Goal: Transaction & Acquisition: Purchase product/service

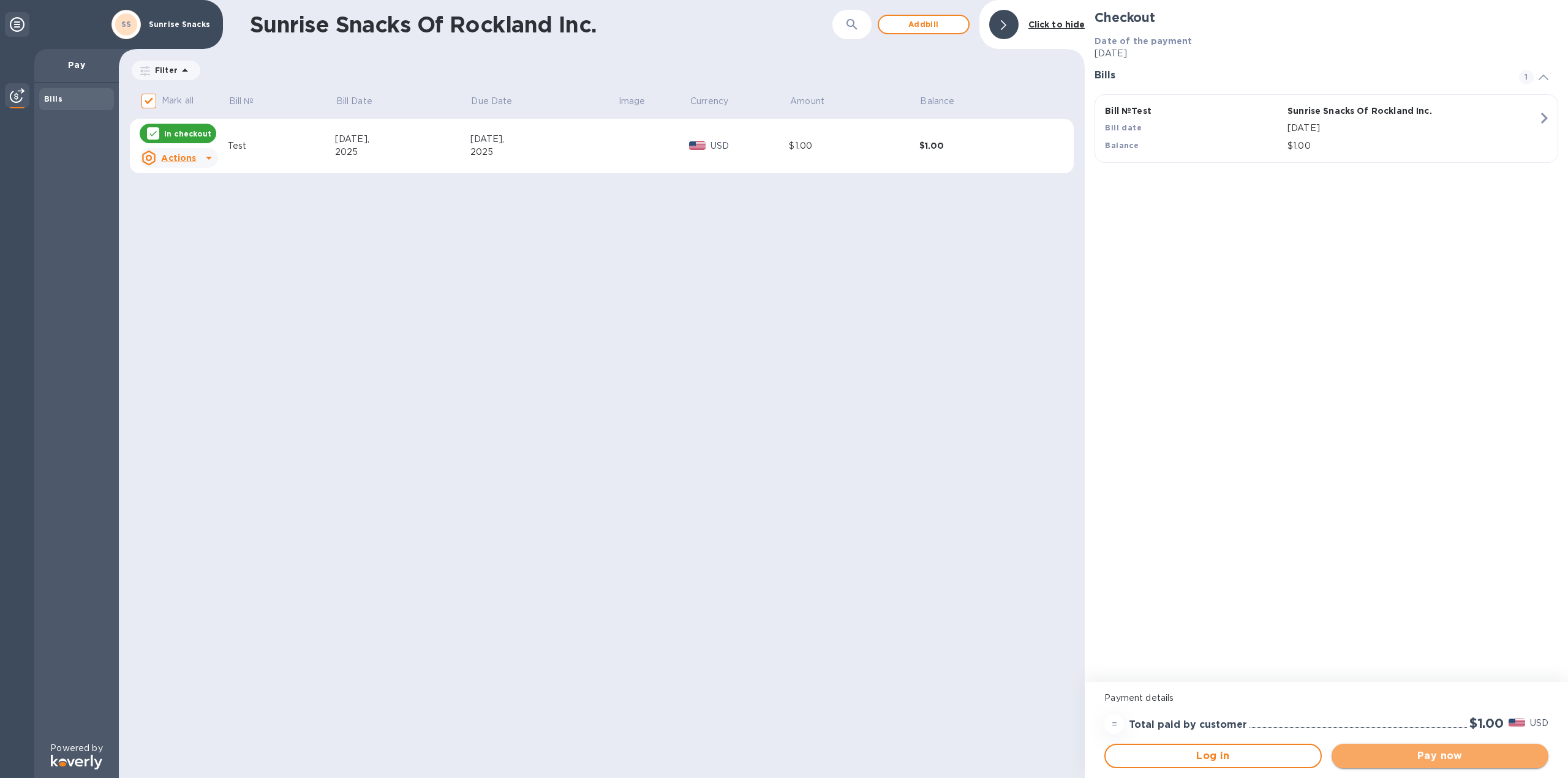
click at [1390, 755] on span "Pay now" at bounding box center [1440, 756] width 197 height 15
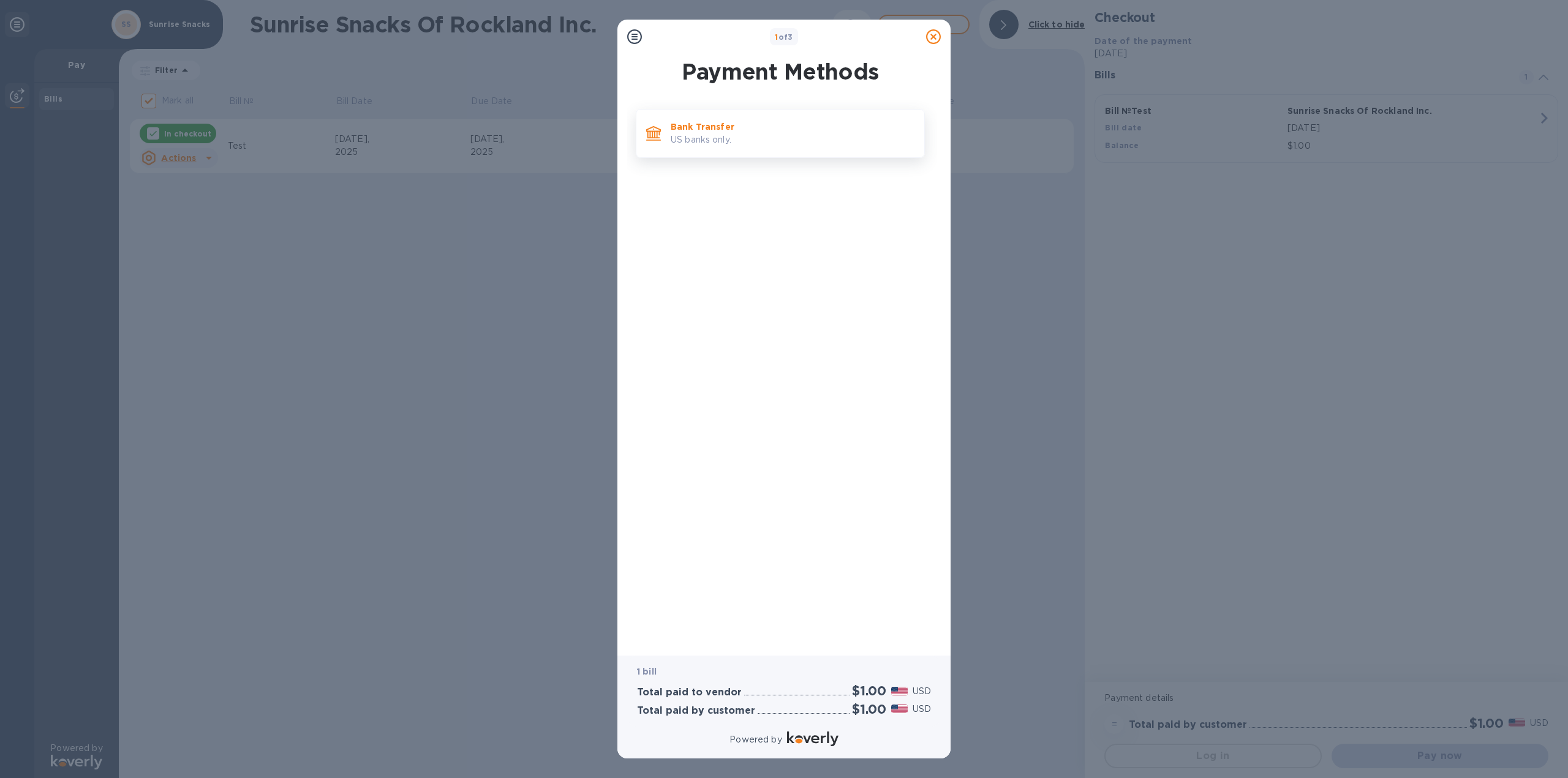
click at [702, 143] on p "US banks only." at bounding box center [793, 140] width 244 height 13
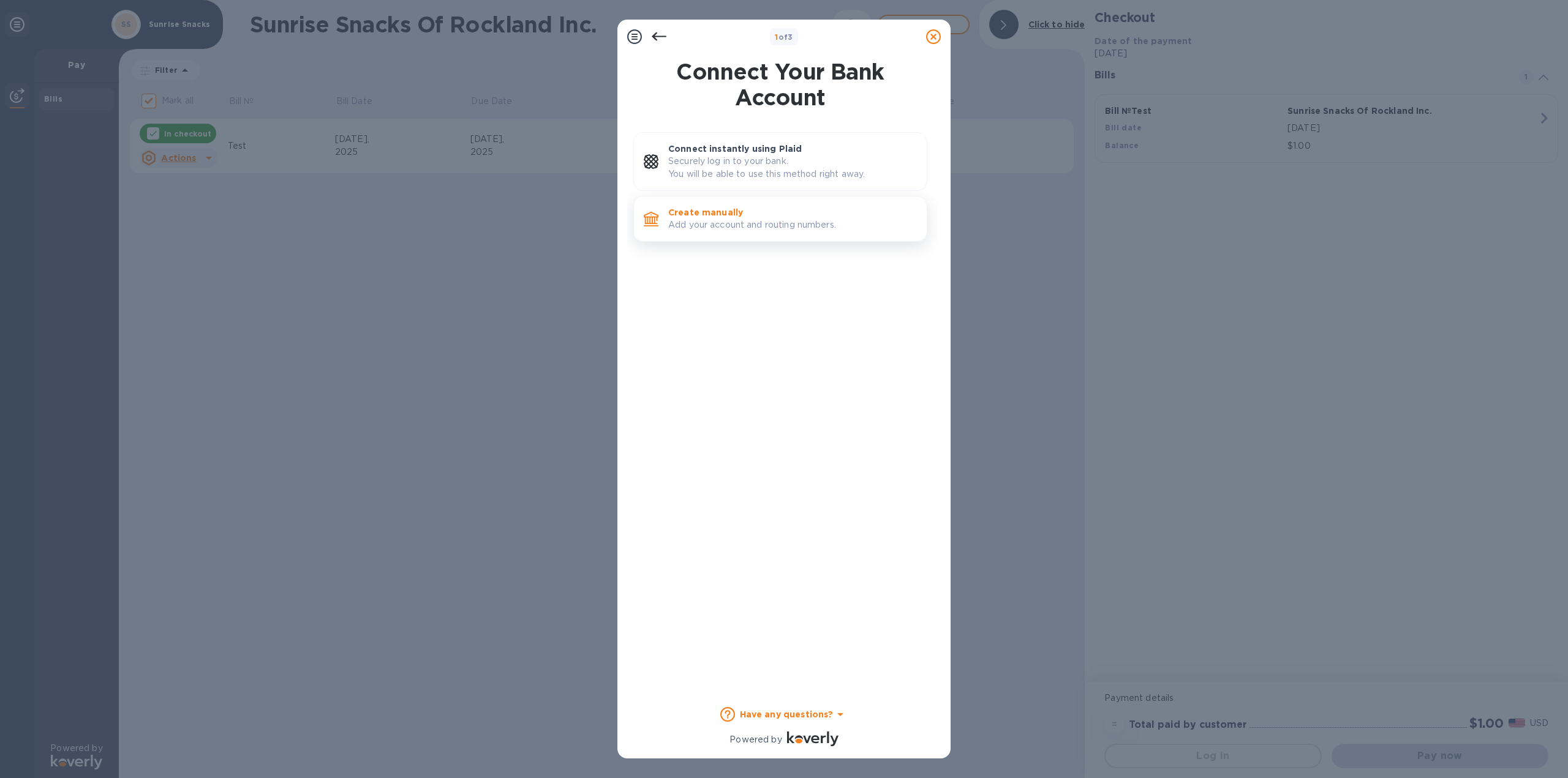
click at [771, 220] on p "Add your account and routing numbers." at bounding box center [792, 225] width 249 height 13
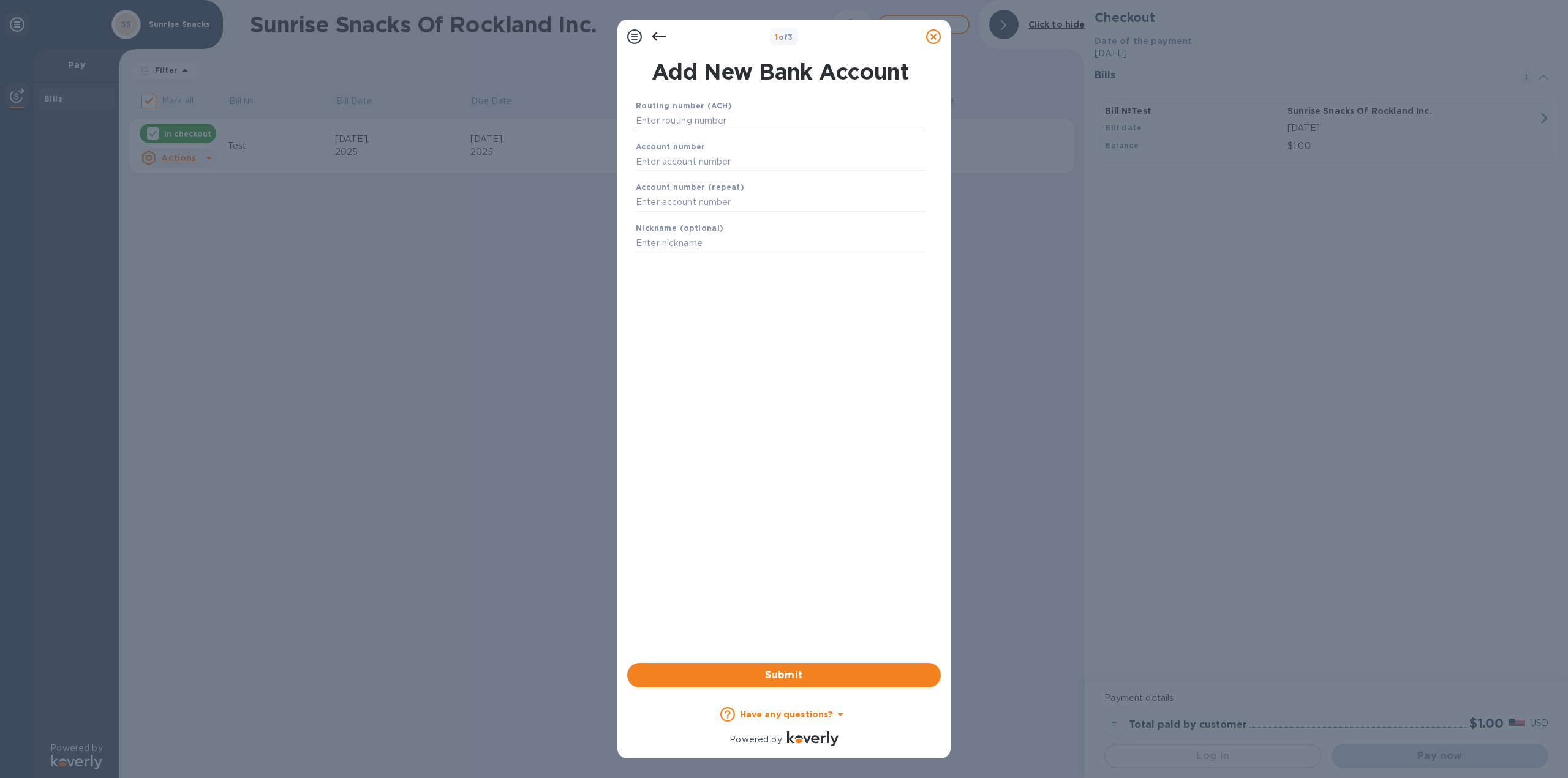
click at [752, 124] on input "text" at bounding box center [780, 121] width 289 height 19
type input "2"
type input "021000021"
click at [746, 175] on input "text" at bounding box center [780, 177] width 289 height 19
type input "223130052"
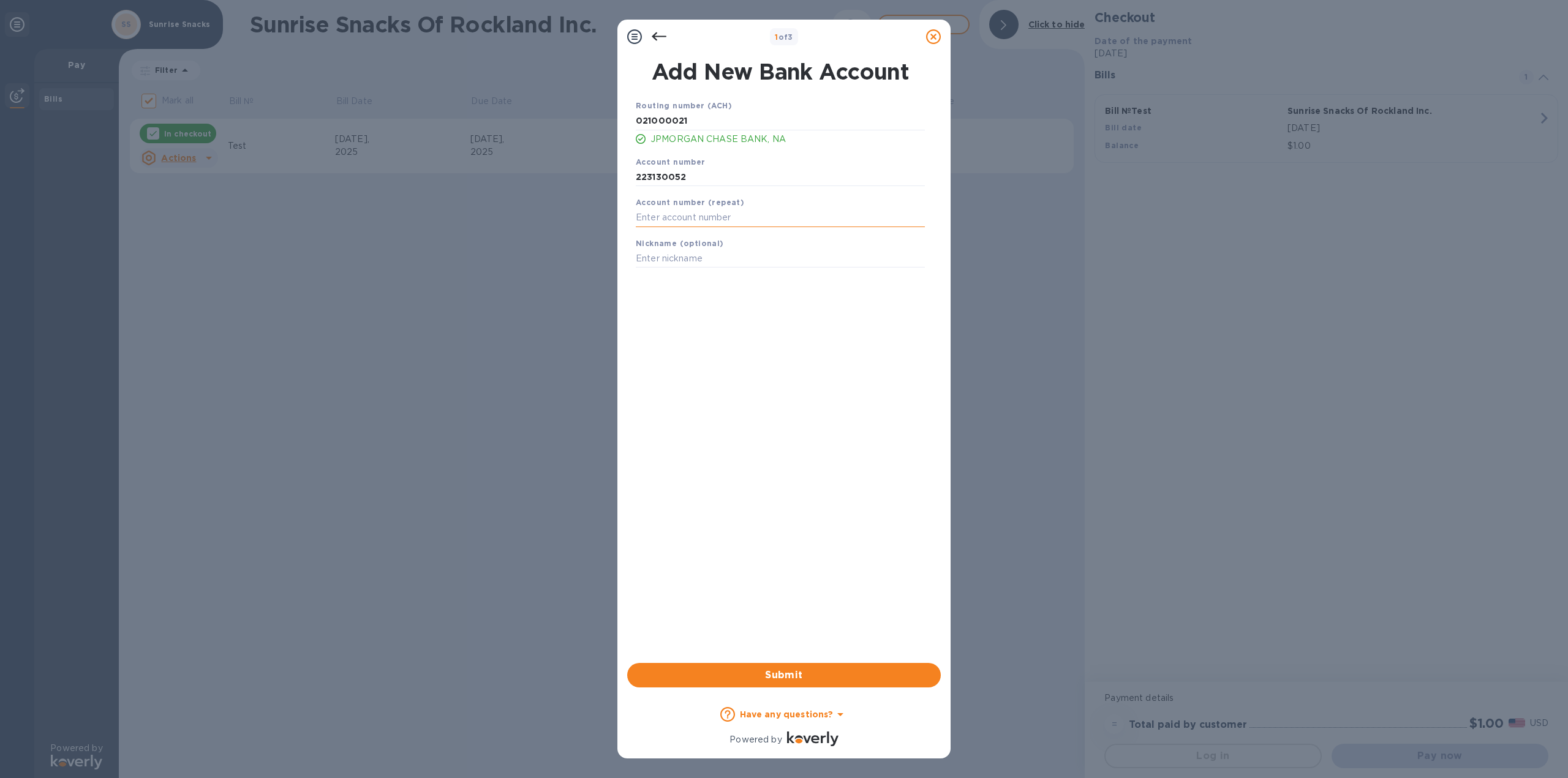
click at [725, 211] on input "text" at bounding box center [780, 218] width 289 height 19
type input "223130052"
click at [801, 257] on input "text" at bounding box center [780, 259] width 289 height 19
type input "Sunrise"
click at [779, 670] on span "Submit" at bounding box center [783, 675] width 294 height 15
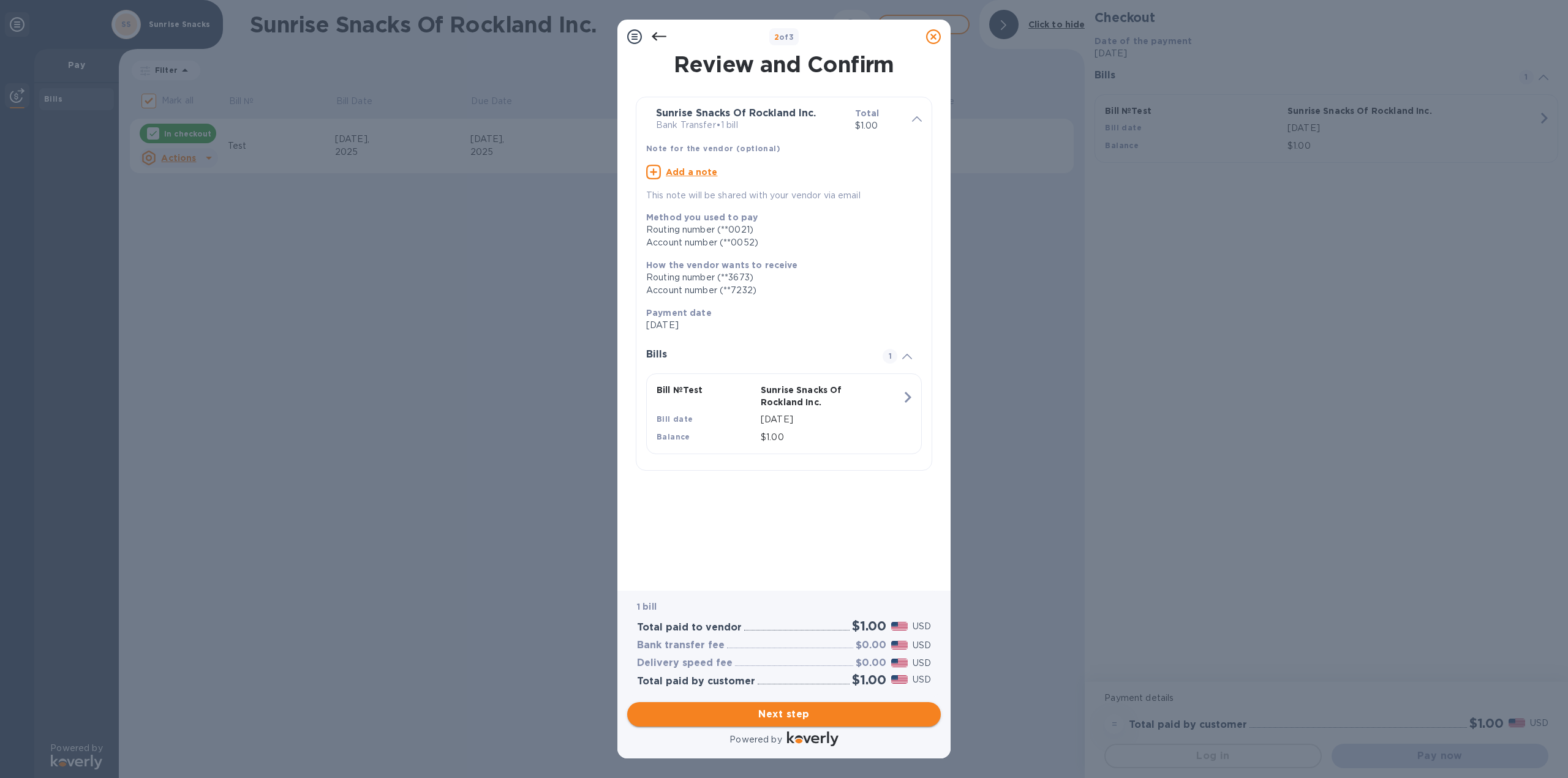
click at [750, 716] on span "Next step" at bounding box center [783, 714] width 294 height 15
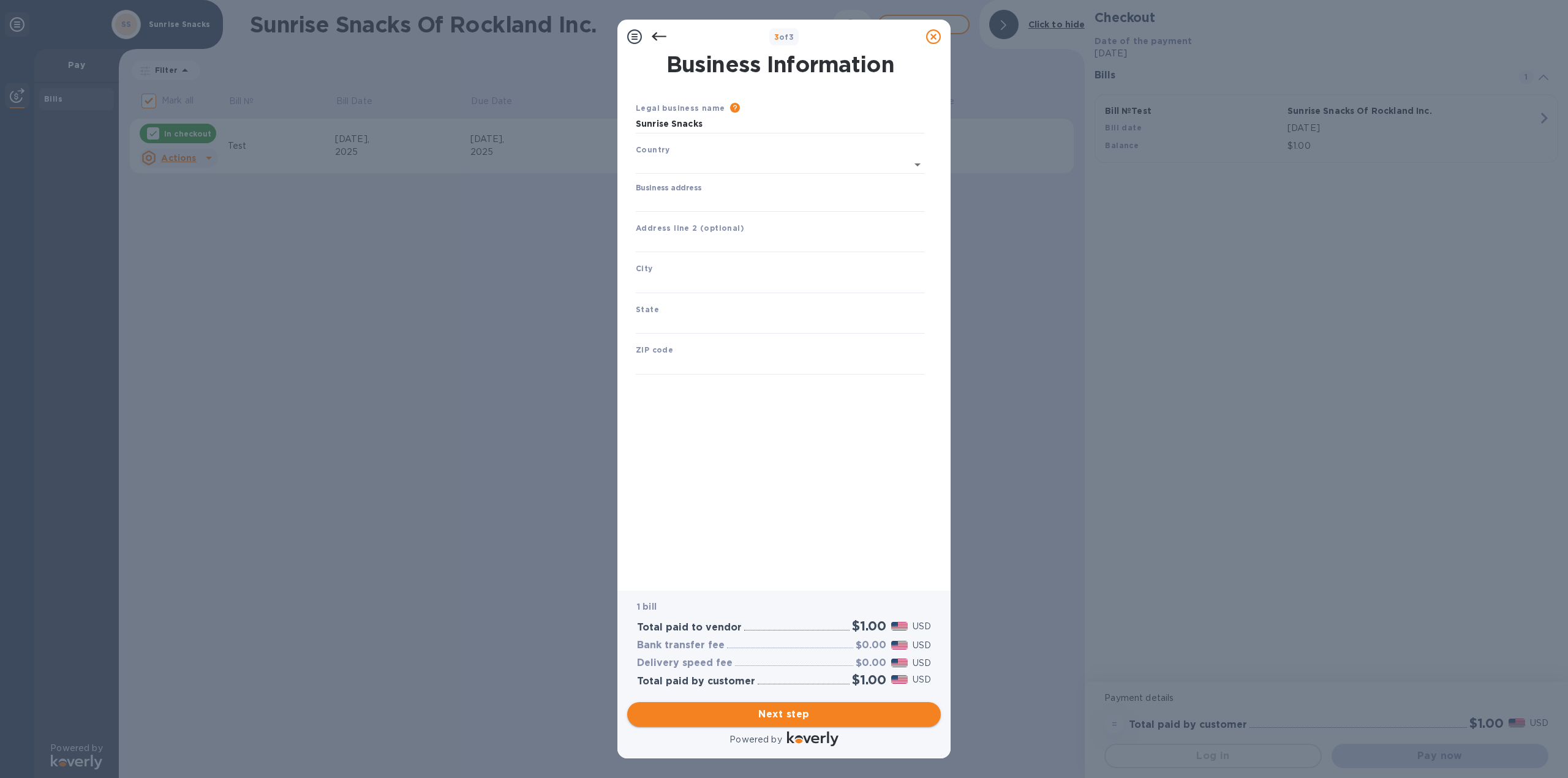
type input "United States"
click at [825, 202] on input "Business address" at bounding box center [780, 200] width 289 height 19
type input "787 East 27th Street"
click at [744, 244] on input "text" at bounding box center [780, 241] width 289 height 19
click at [707, 283] on input "text" at bounding box center [780, 281] width 289 height 19
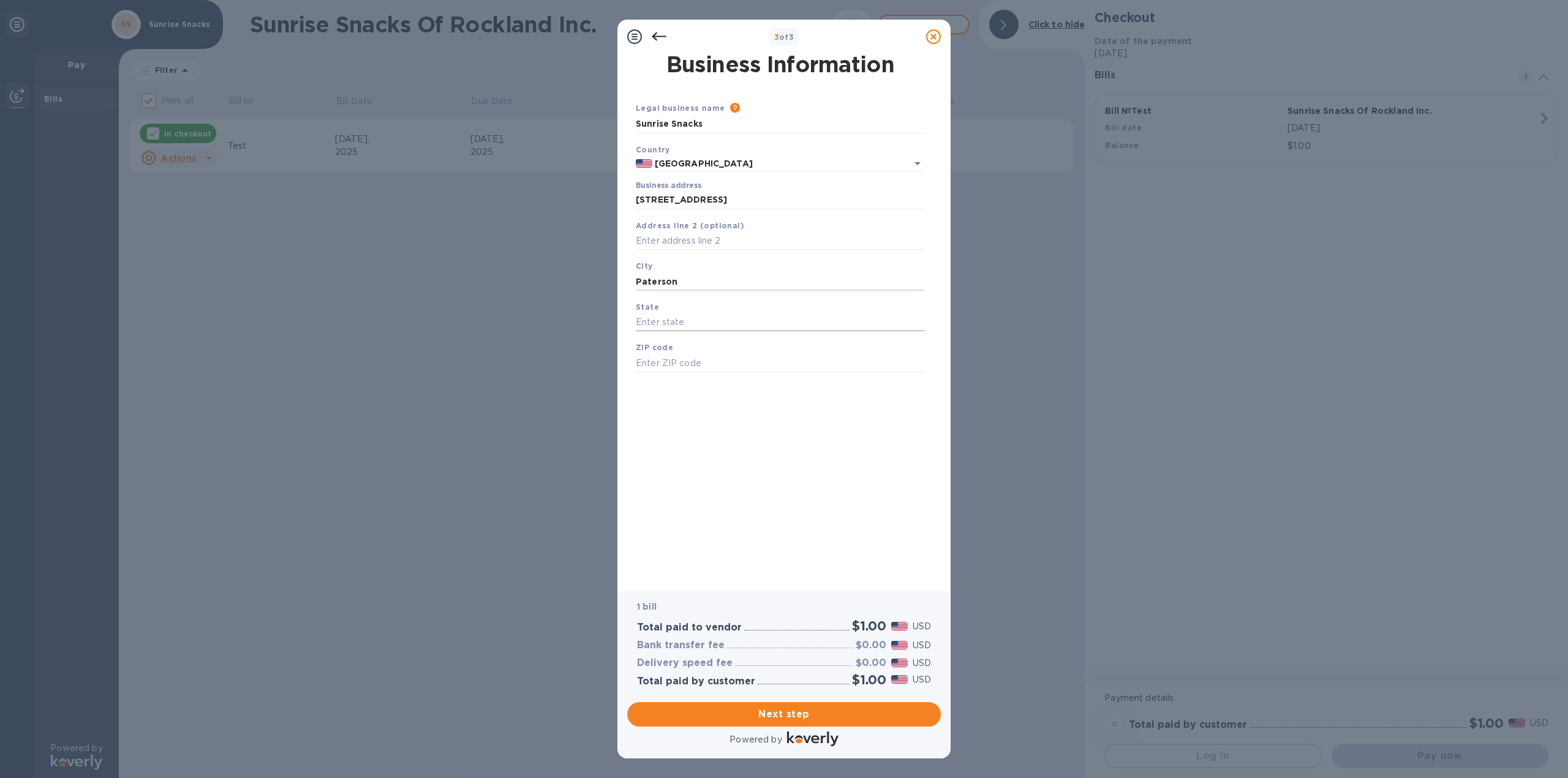
type input "Paterson"
click at [702, 320] on input "text" at bounding box center [780, 322] width 289 height 19
type input "NJ"
click at [704, 365] on input "text" at bounding box center [780, 363] width 289 height 19
type input "07504"
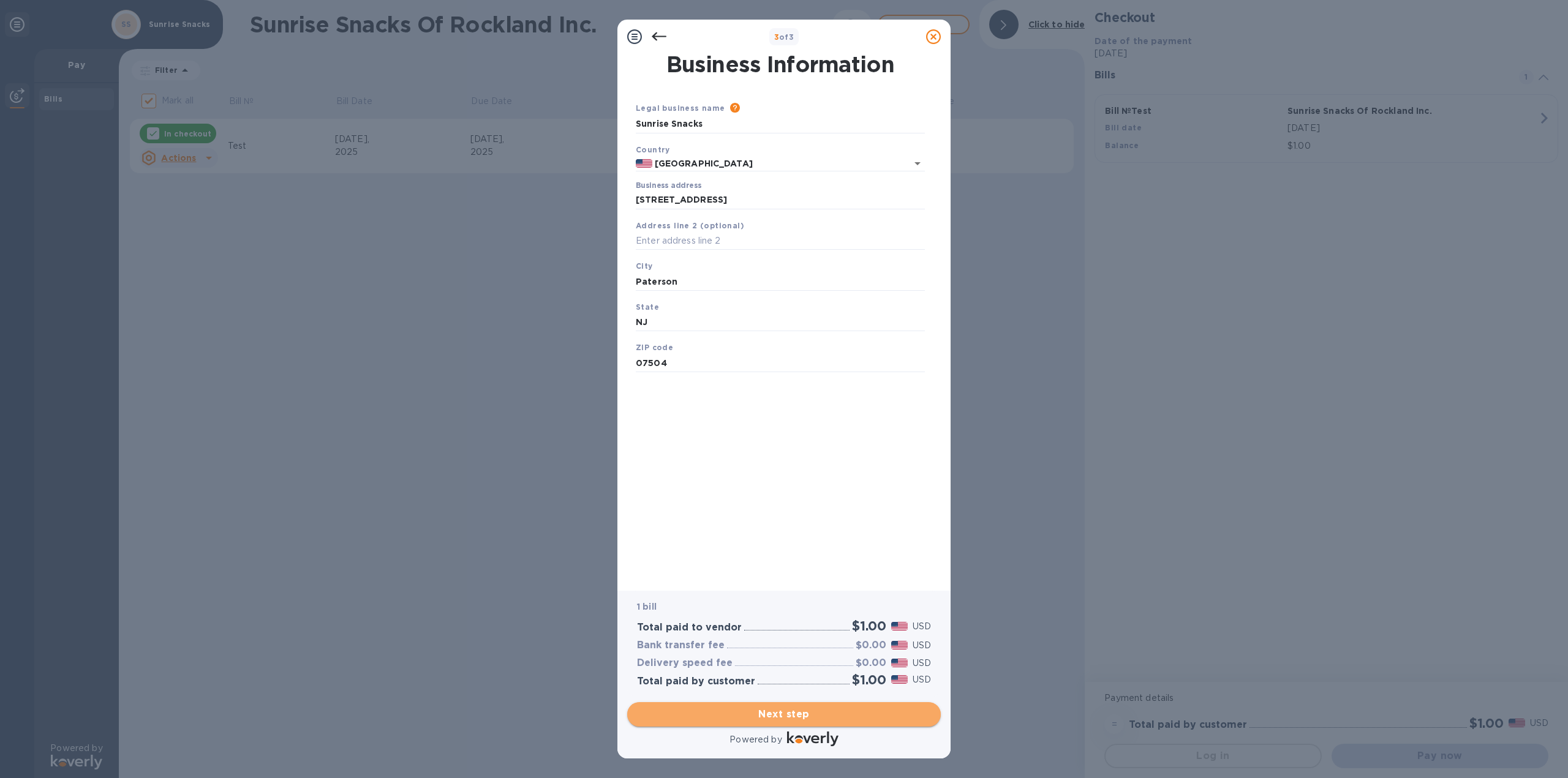
click at [775, 715] on span "Next step" at bounding box center [783, 714] width 294 height 15
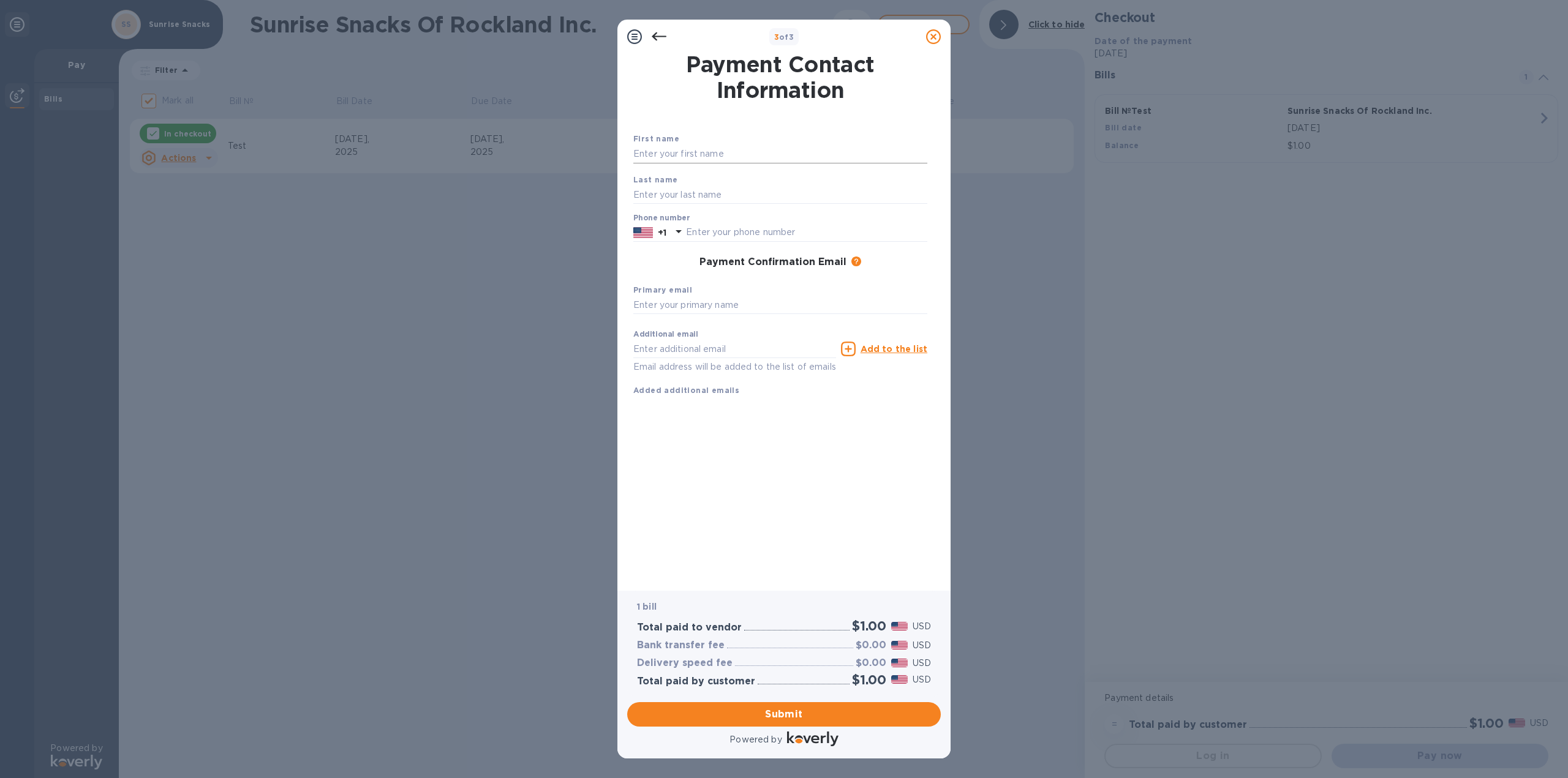
click at [709, 153] on input "text" at bounding box center [780, 154] width 294 height 19
type input "Wolf"
type input "Englender"
type input "8453522676"
type input "billing@sunrisesnacks.com"
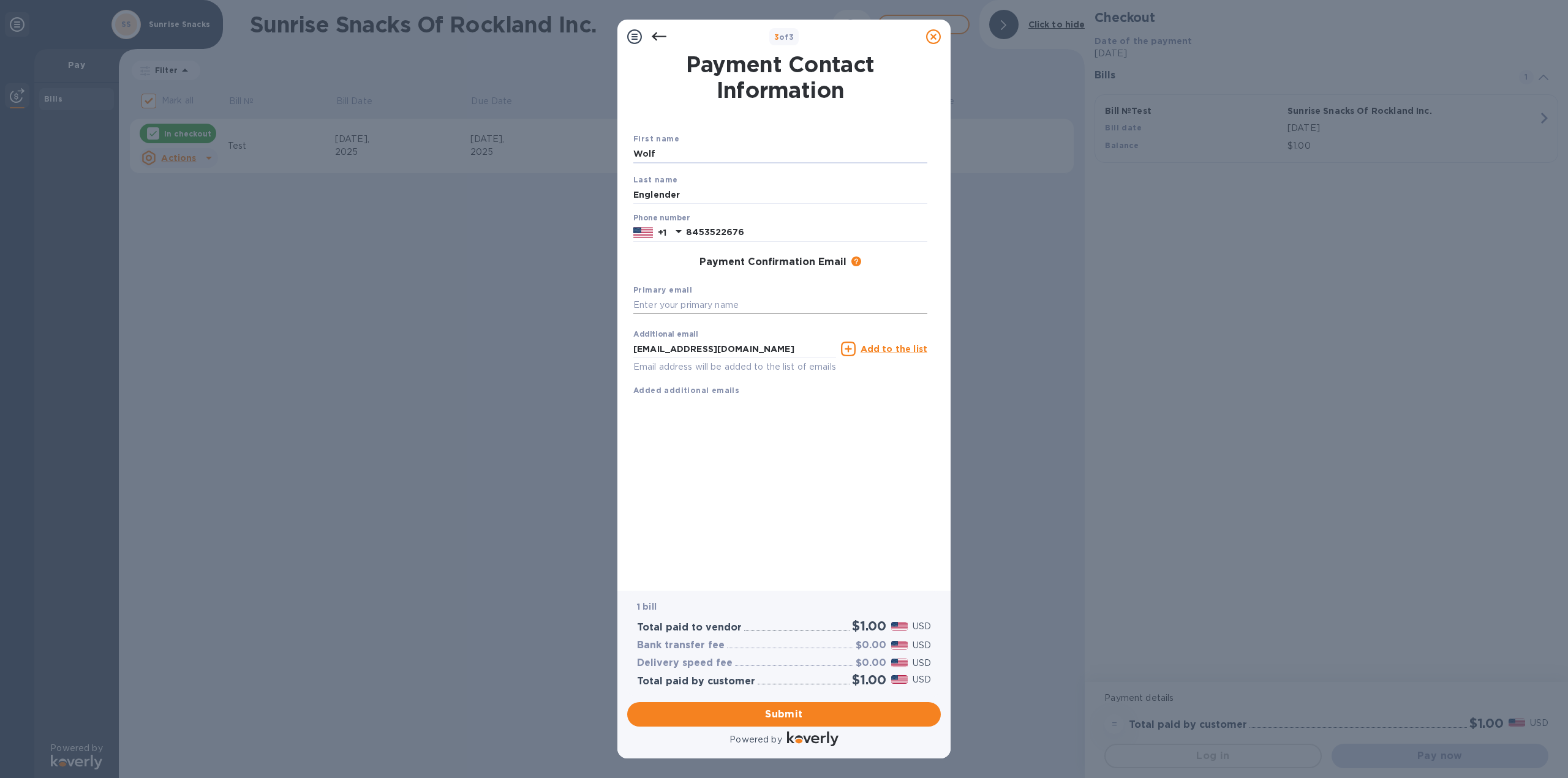
click at [692, 302] on input "text" at bounding box center [780, 306] width 294 height 19
drag, startPoint x: 753, startPoint y: 346, endPoint x: 590, endPoint y: 347, distance: 163.0
click at [590, 347] on div "3 of 3 Payment Contact Information First name Wolf Last name Englender Phone nu…" at bounding box center [784, 389] width 1568 height 778
click at [783, 305] on input "text" at bounding box center [780, 306] width 294 height 19
click at [783, 301] on input "b" at bounding box center [780, 306] width 294 height 19
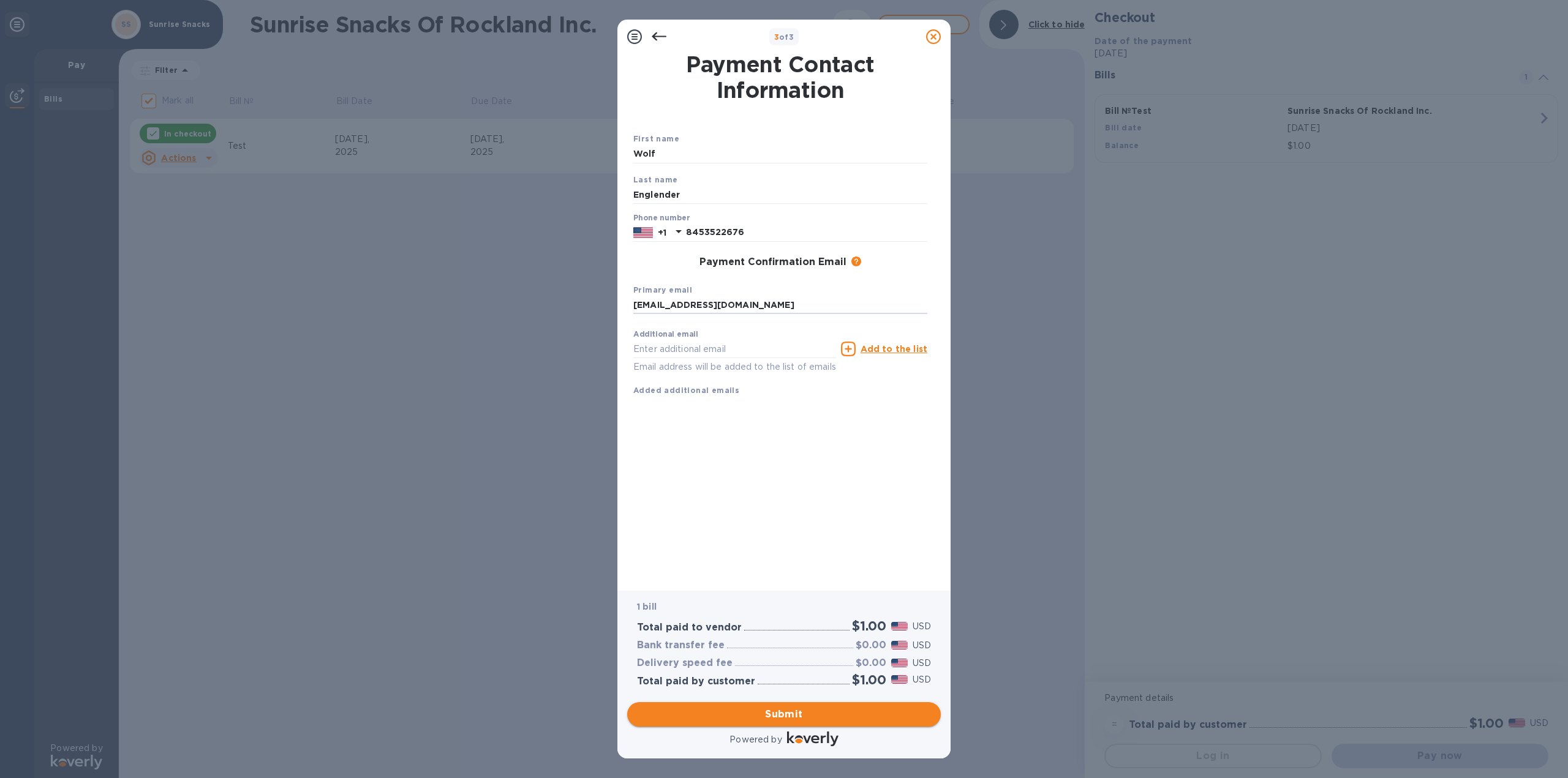
type input "billing@sunrisesnacks.com"
click at [780, 715] on span "Submit" at bounding box center [783, 714] width 294 height 15
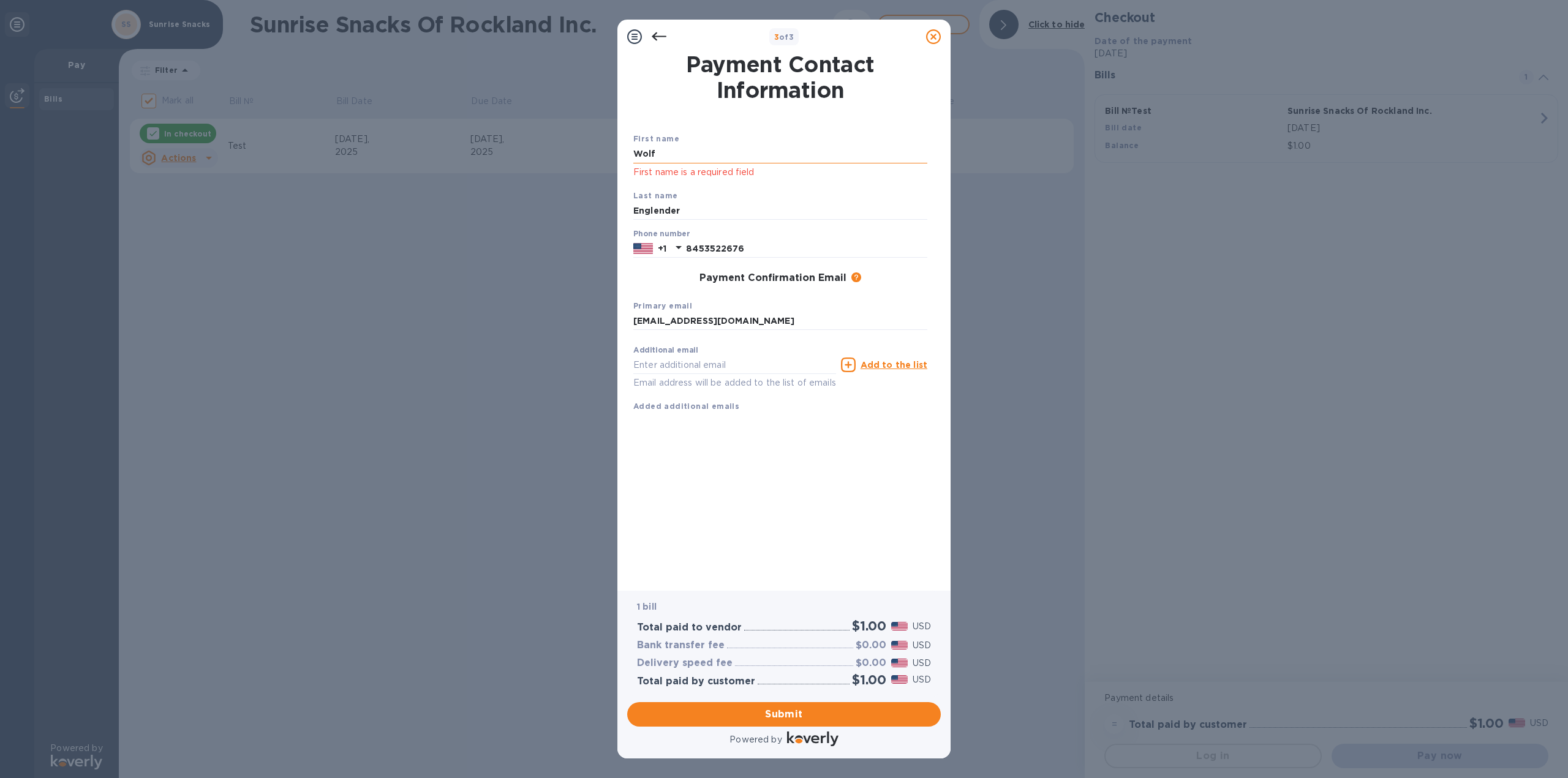
click at [731, 157] on input "Wolf" at bounding box center [780, 154] width 294 height 19
click at [695, 213] on input "Englender" at bounding box center [780, 211] width 294 height 19
drag, startPoint x: 681, startPoint y: 160, endPoint x: 607, endPoint y: 157, distance: 74.1
click at [607, 157] on div "3 of 3 Payment Contact Information First name Wolf First name is a required fie…" at bounding box center [784, 389] width 1568 height 778
type input "Wolf"
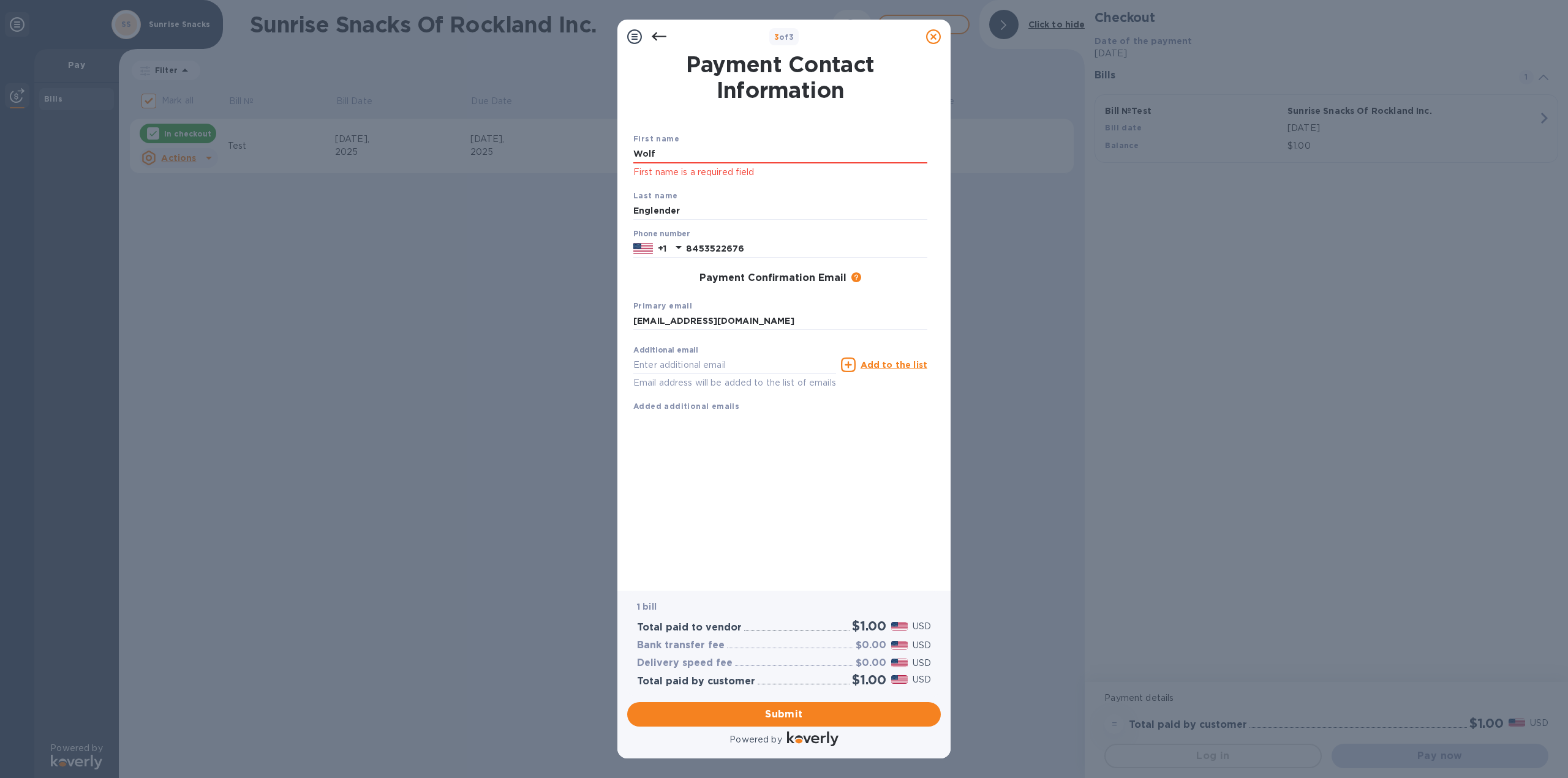
click at [802, 499] on div "Payment Contact Information First name Wolf First name is a required field Last…" at bounding box center [784, 313] width 302 height 520
click at [810, 718] on span "Submit" at bounding box center [783, 714] width 294 height 15
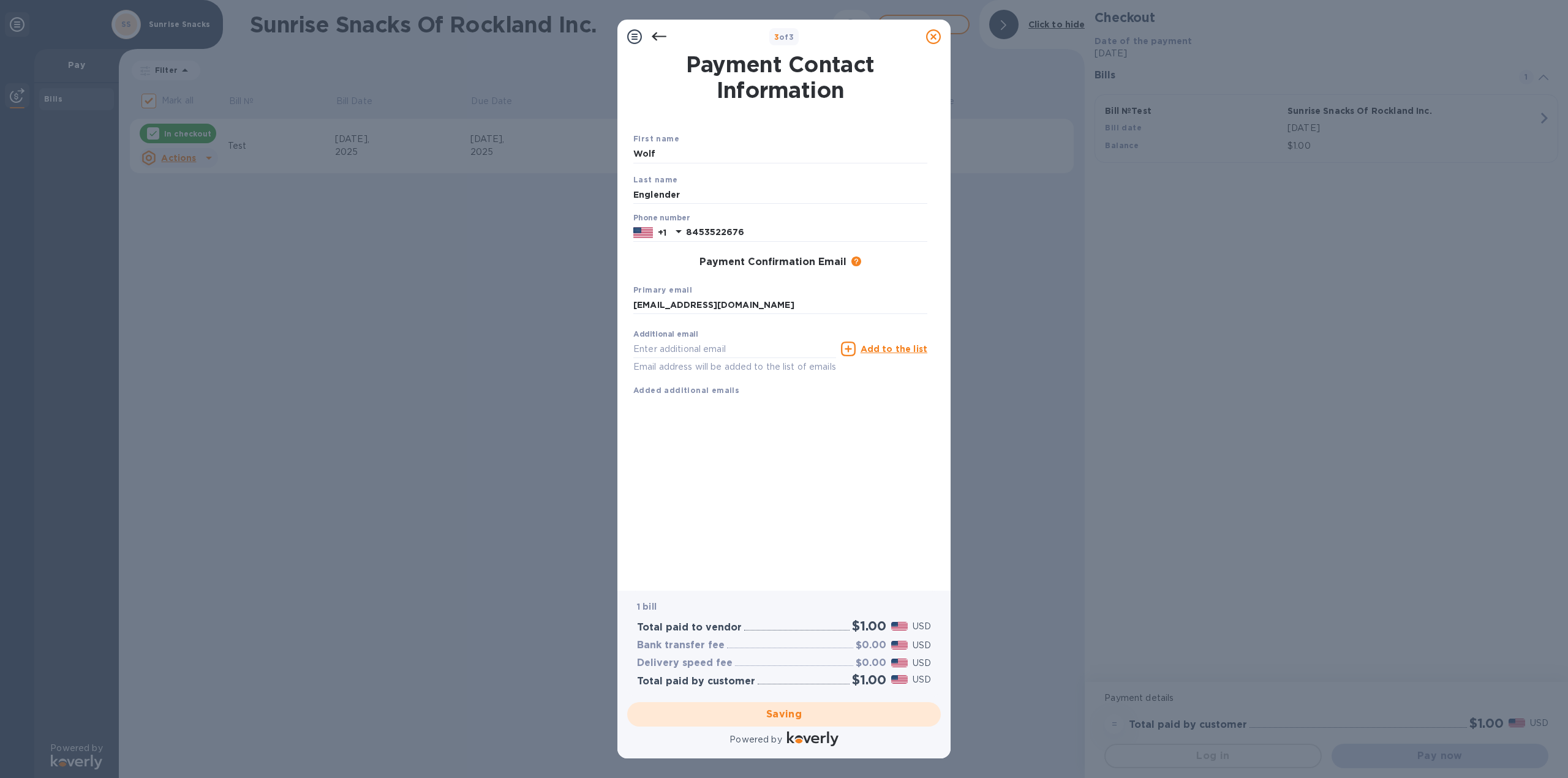
checkbox input "false"
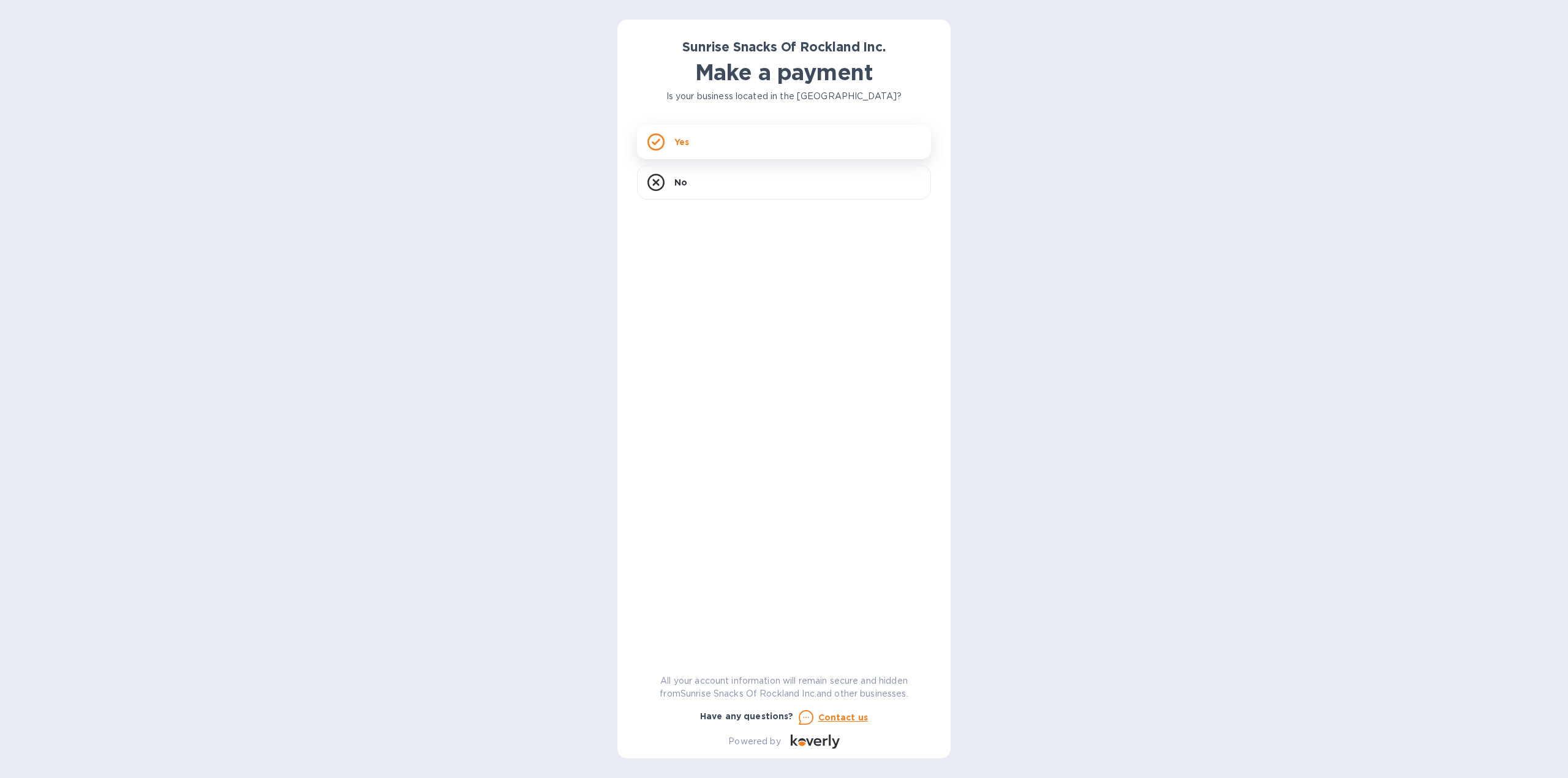
click at [732, 143] on div "Yes" at bounding box center [783, 142] width 294 height 34
